Goal: Navigation & Orientation: Find specific page/section

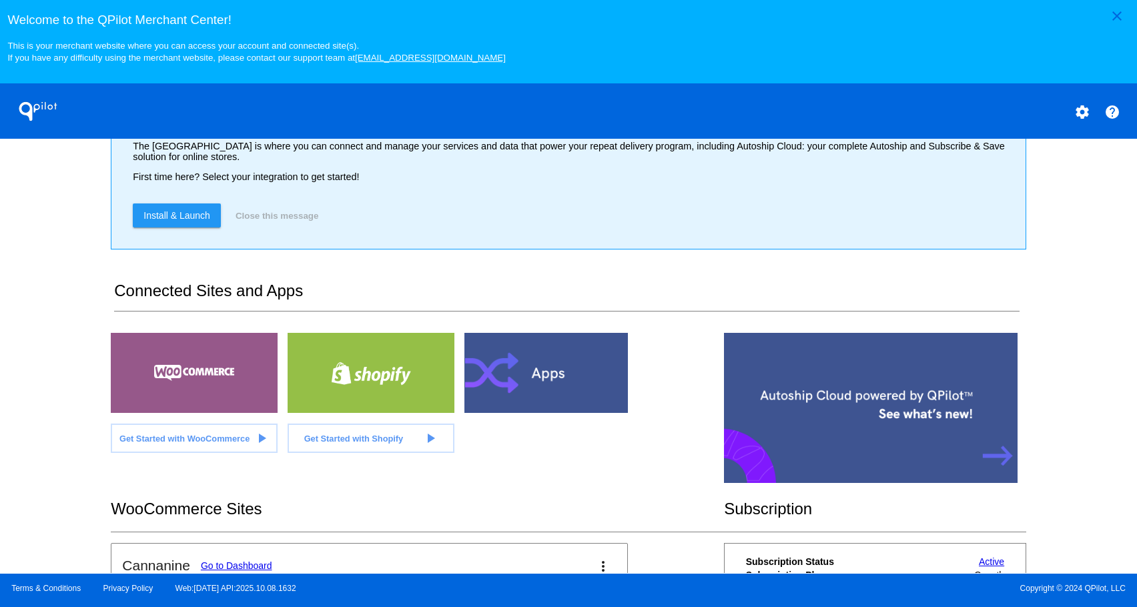
scroll to position [267, 0]
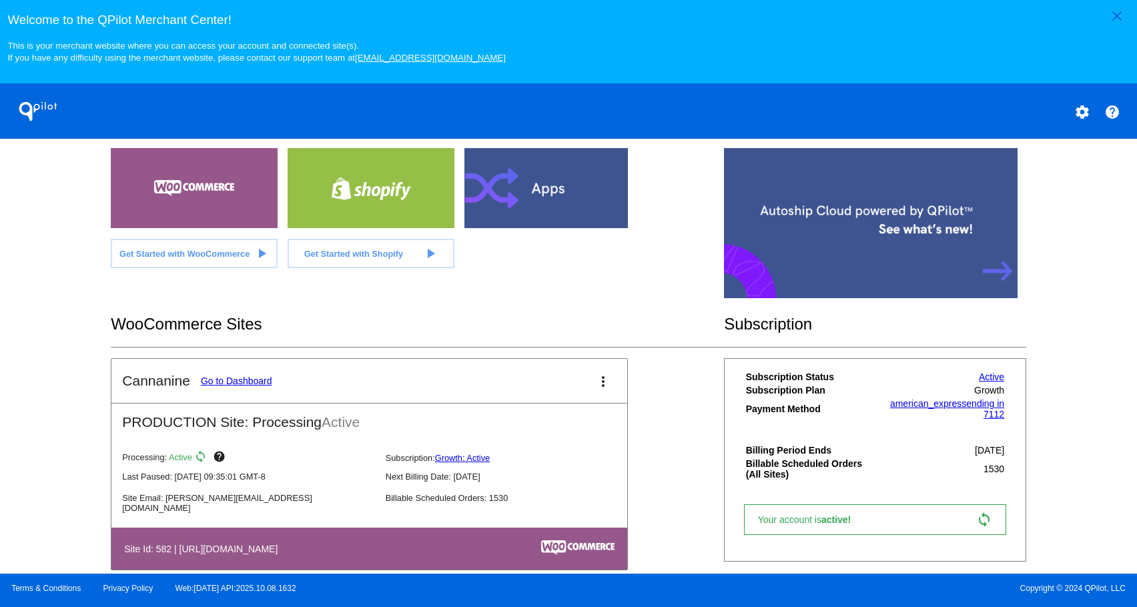
click at [225, 386] on link "Go to Dashboard" at bounding box center [236, 381] width 71 height 11
